Goal: Information Seeking & Learning: Learn about a topic

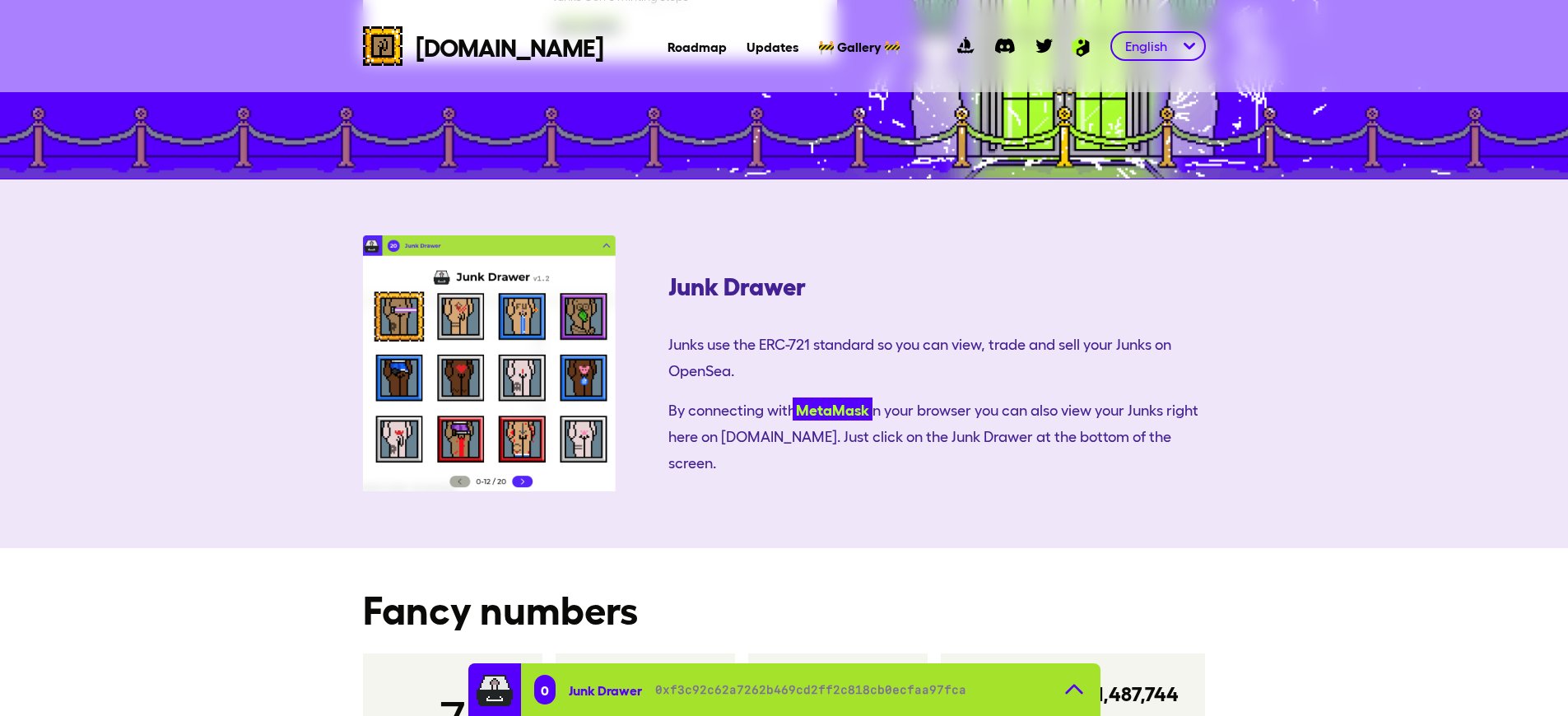
click at [793, 397] on link "MetaMask" at bounding box center [832, 409] width 80 height 23
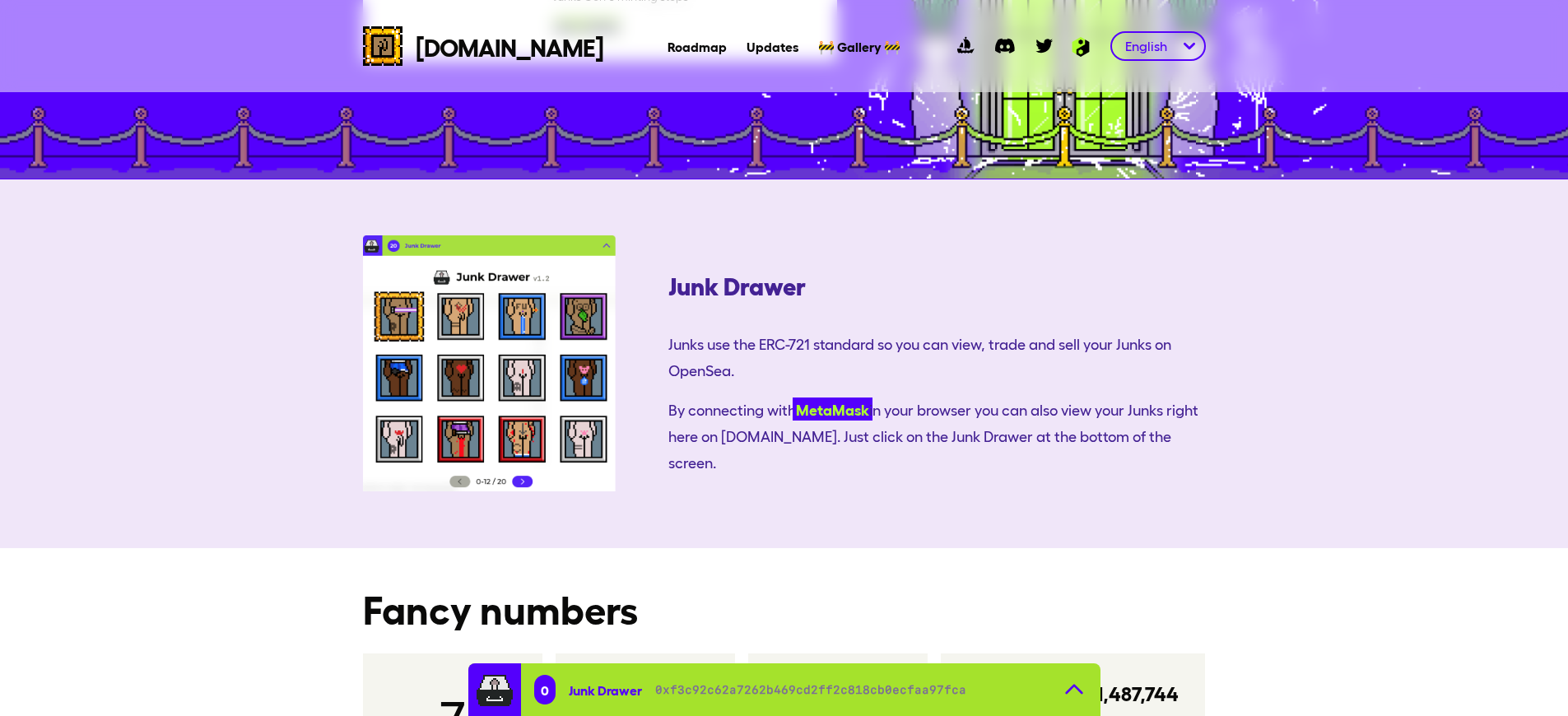
click at [793, 397] on link "MetaMask" at bounding box center [832, 409] width 80 height 23
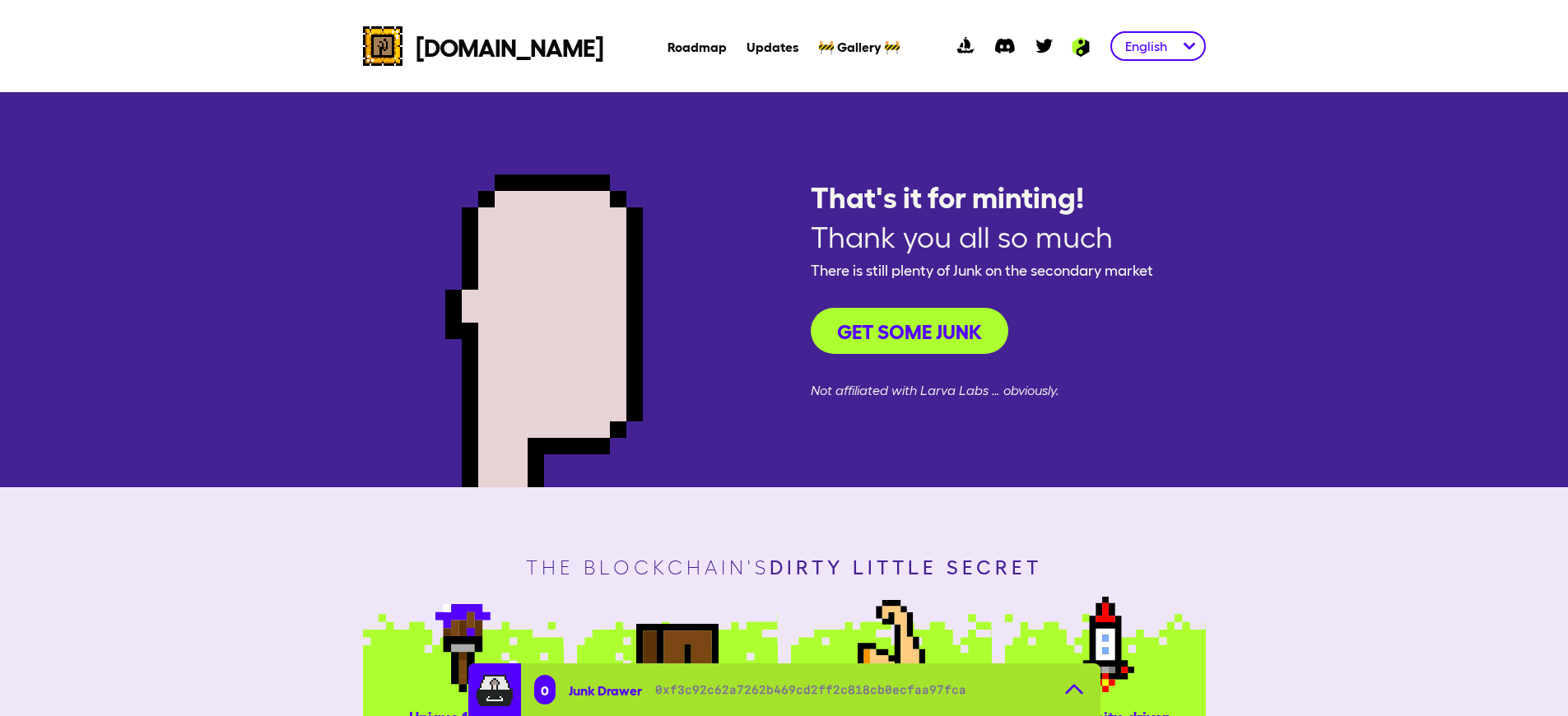
scroll to position [867, 0]
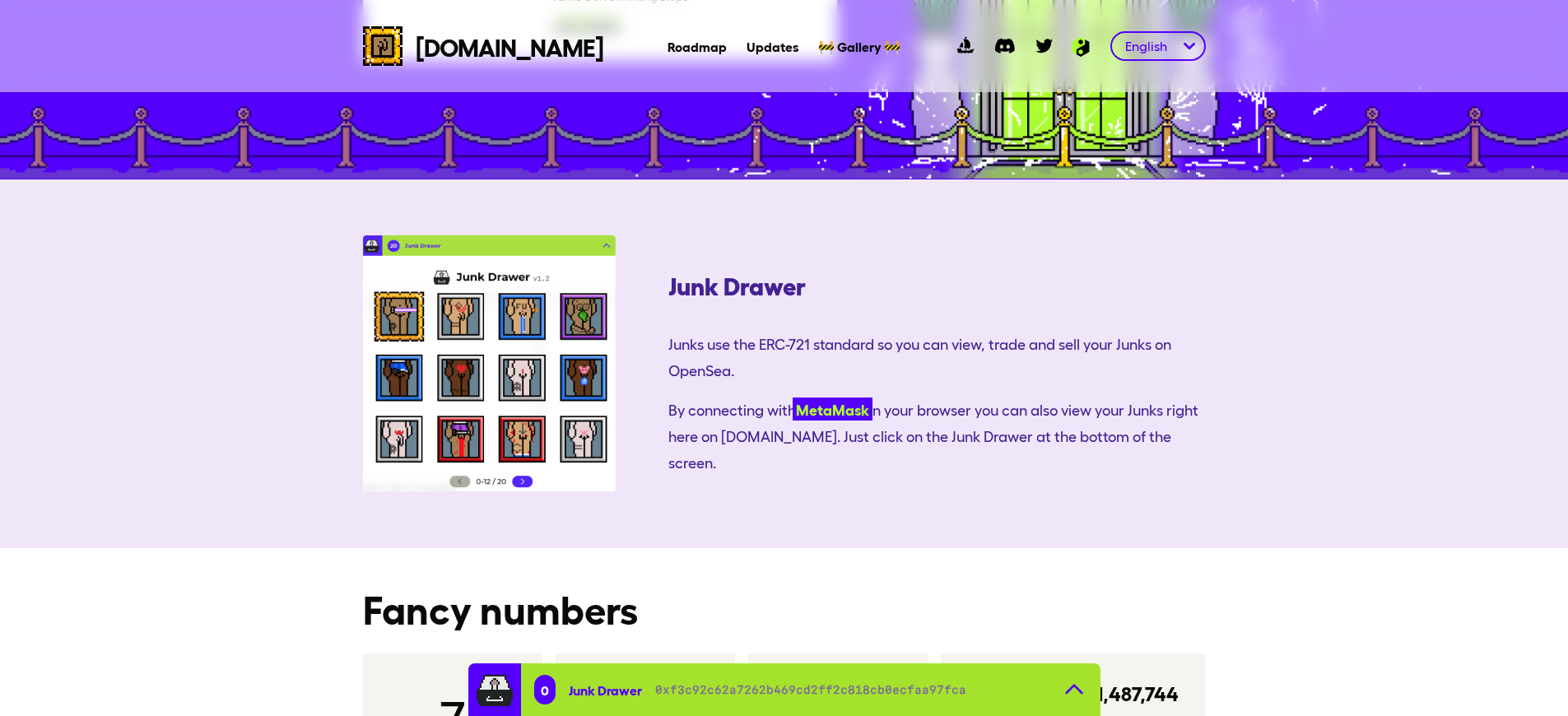
click at [793, 397] on link "MetaMask" at bounding box center [832, 409] width 80 height 23
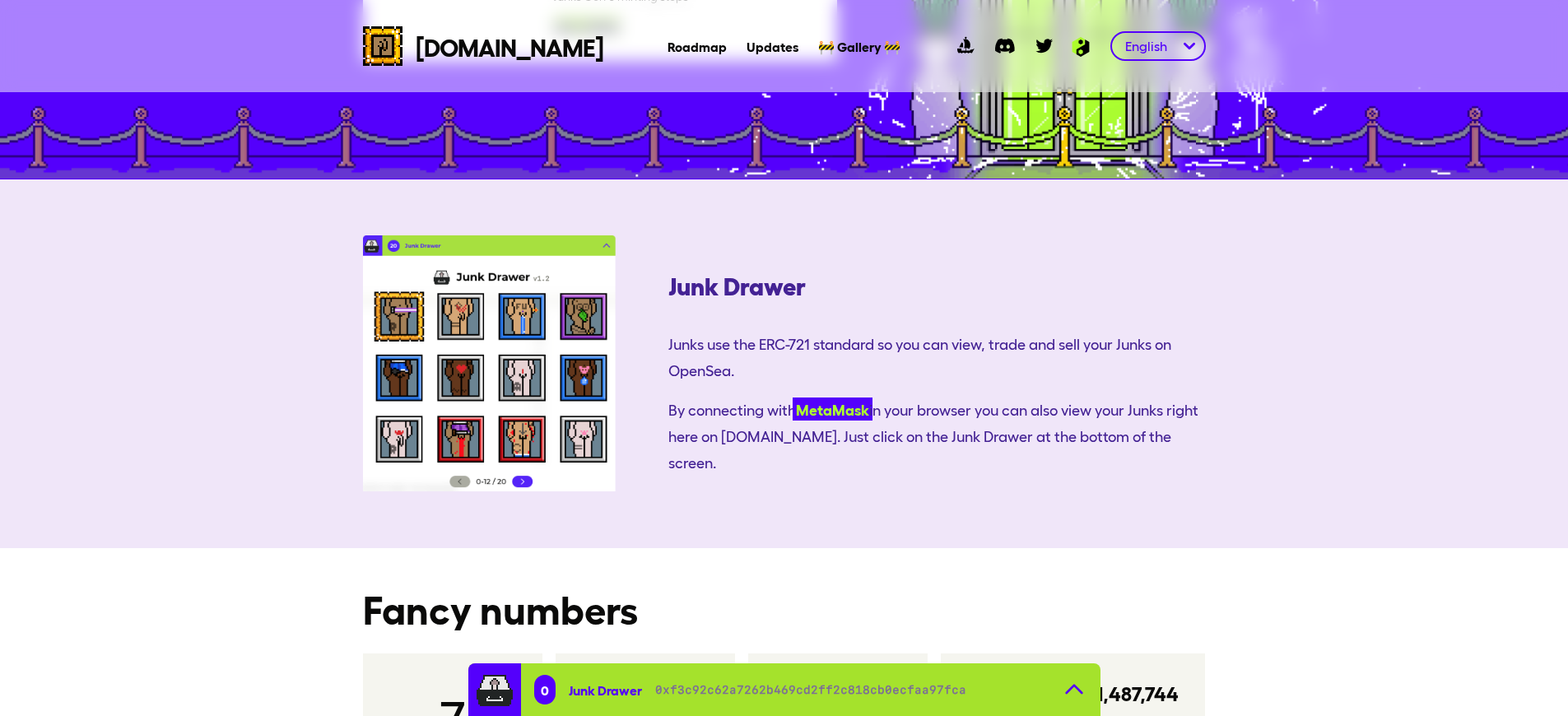
click at [793, 397] on link "MetaMask" at bounding box center [832, 409] width 80 height 23
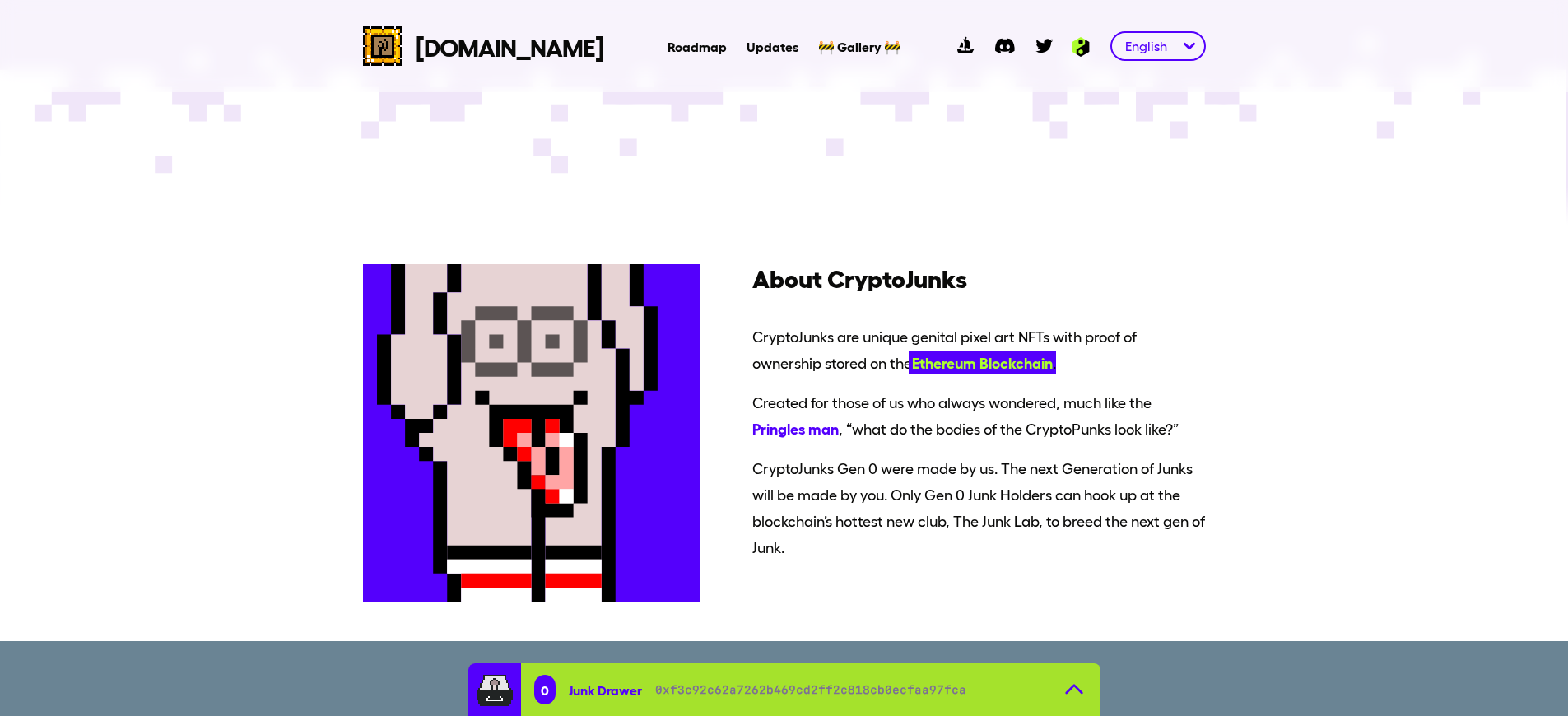
scroll to position [867, 0]
